Goal: Information Seeking & Learning: Learn about a topic

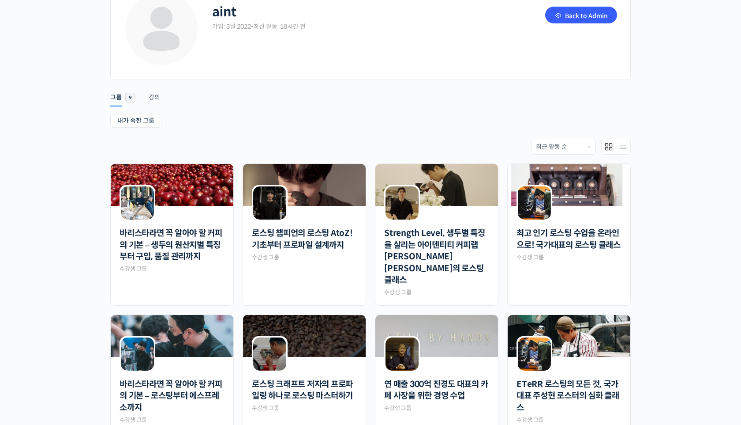
scroll to position [64, 0]
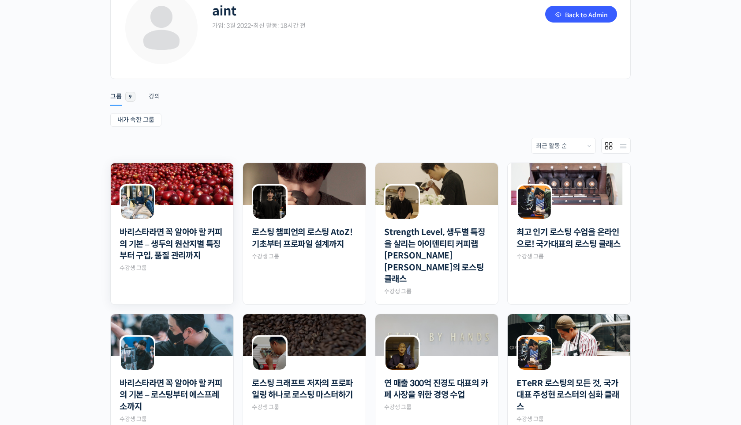
click at [196, 180] on img at bounding box center [172, 184] width 123 height 42
click at [149, 96] on div "강의" at bounding box center [154, 98] width 11 height 13
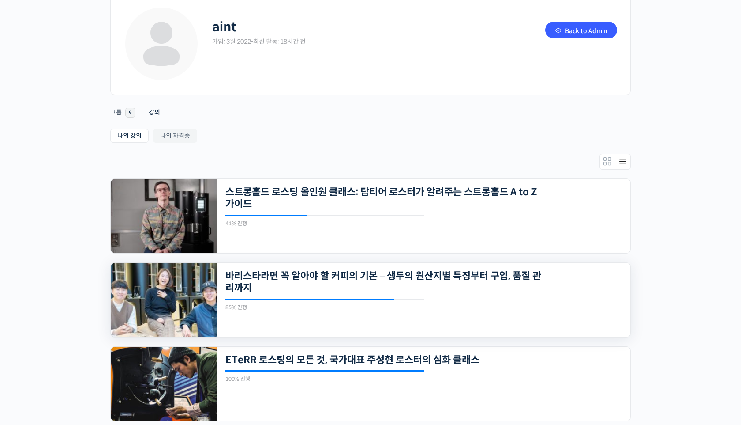
scroll to position [116, 0]
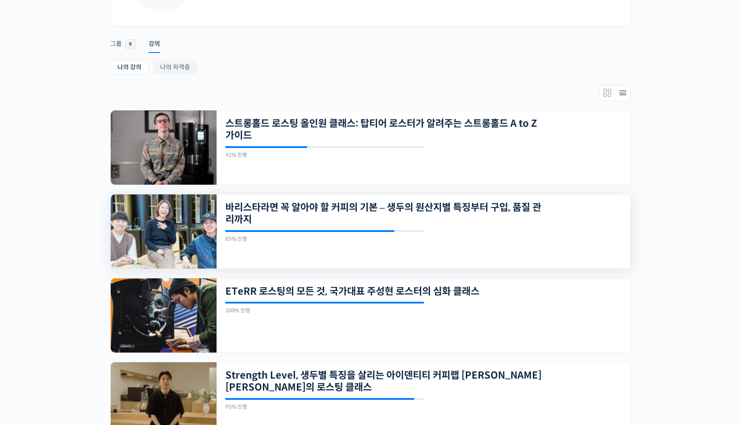
click at [162, 248] on img at bounding box center [164, 231] width 106 height 74
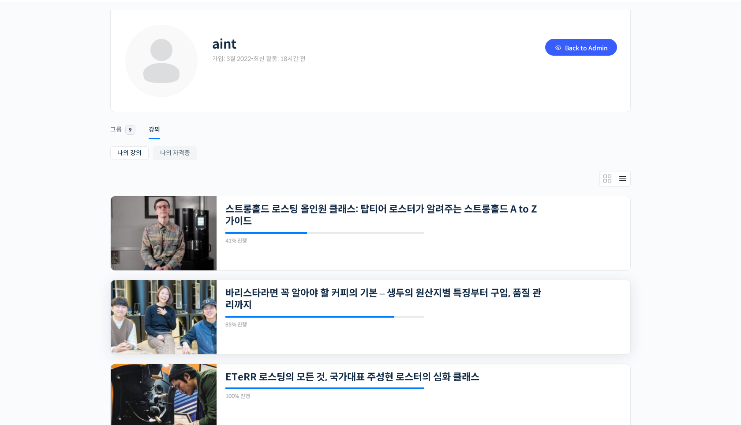
scroll to position [0, 0]
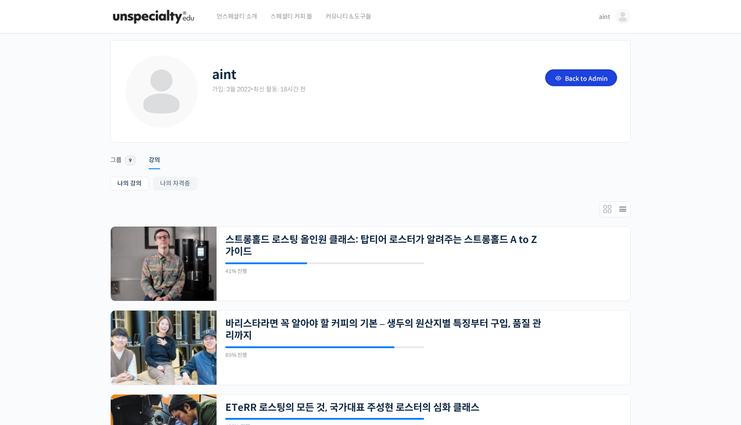
click at [576, 84] on link "Back to Admin" at bounding box center [581, 77] width 72 height 17
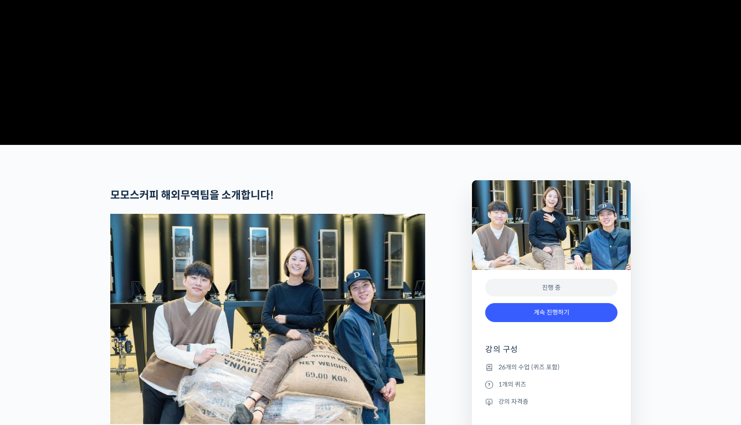
scroll to position [313, 0]
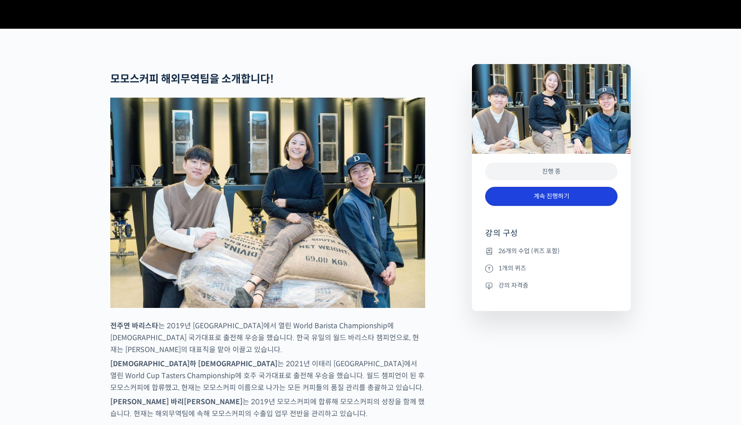
click at [560, 206] on link "계속 진행하기" at bounding box center [551, 196] width 132 height 19
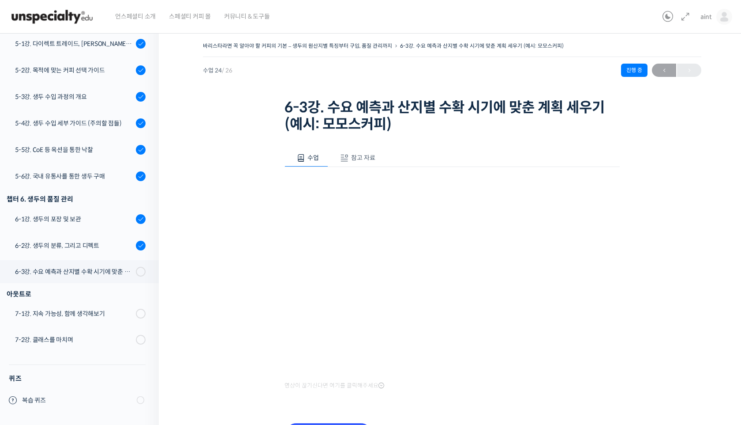
scroll to position [56, 0]
